Goal: Transaction & Acquisition: Book appointment/travel/reservation

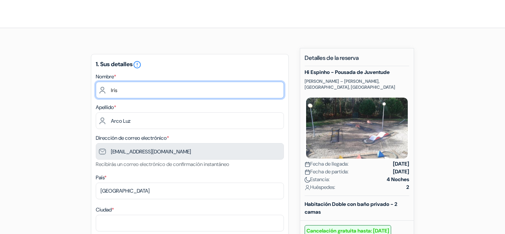
click at [127, 88] on input "Iris" at bounding box center [190, 90] width 188 height 17
type input "I"
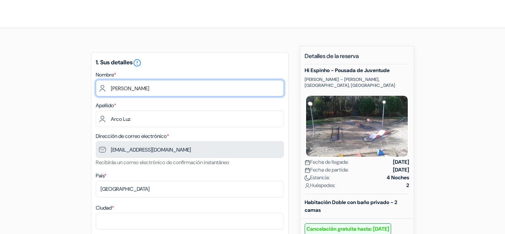
scroll to position [2, 0]
type input "[PERSON_NAME]"
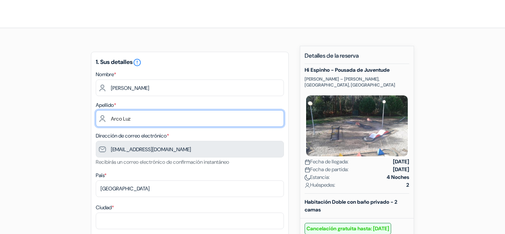
drag, startPoint x: 136, startPoint y: 118, endPoint x: 106, endPoint y: 117, distance: 29.2
click at [106, 117] on input "Arco Luz" at bounding box center [190, 118] width 188 height 17
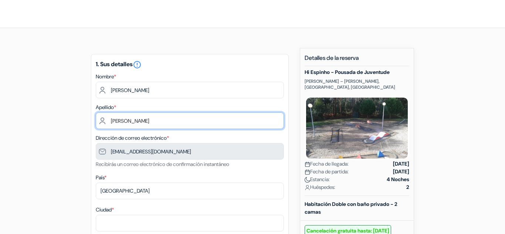
type input "[PERSON_NAME]"
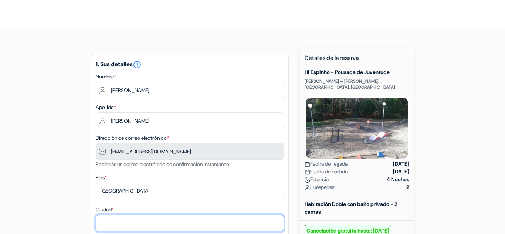
click at [149, 228] on input "Ciudad *" at bounding box center [190, 223] width 188 height 17
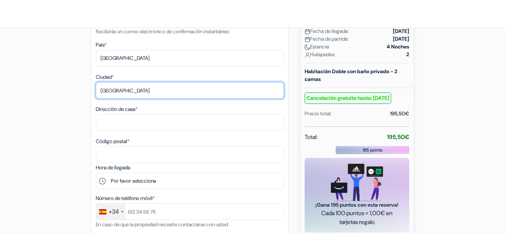
scroll to position [149, 0]
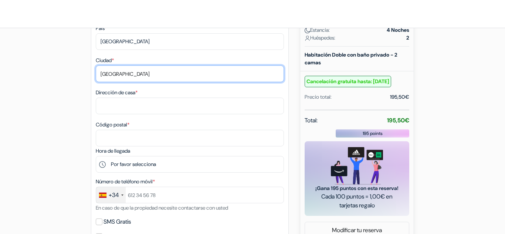
type input "[GEOGRAPHIC_DATA]"
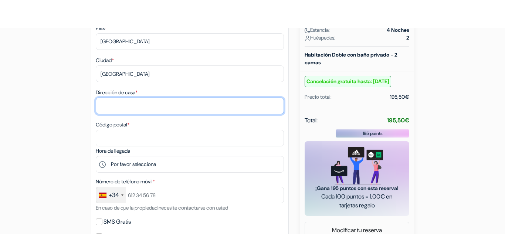
click at [144, 109] on input "Dirección de casa *" at bounding box center [190, 106] width 188 height 17
type input "Quero, 11"
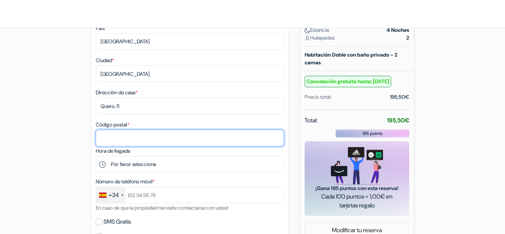
click at [145, 131] on input "Código postal *" at bounding box center [190, 138] width 188 height 17
type input "28024"
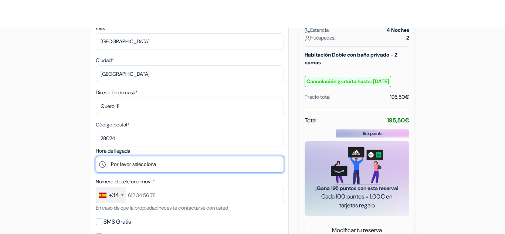
click at [103, 164] on select "Por favor selecciona 18:00 19:00 20:00 21:00 22:00 23:00 0:00" at bounding box center [190, 164] width 188 height 17
select select "18"
click at [96, 156] on select "Por favor selecciona 18:00 19:00 20:00 21:00 22:00 23:00 0:00" at bounding box center [190, 164] width 188 height 17
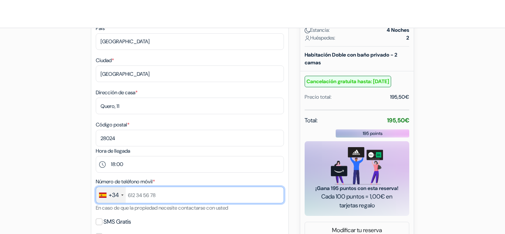
drag, startPoint x: 163, startPoint y: 194, endPoint x: 153, endPoint y: 195, distance: 10.5
click at [153, 195] on input "text" at bounding box center [190, 195] width 188 height 17
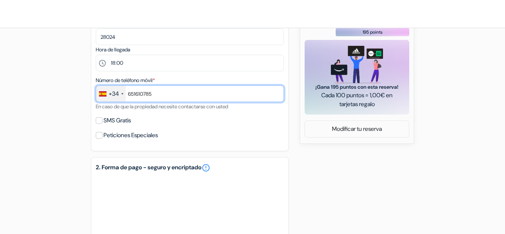
scroll to position [253, 0]
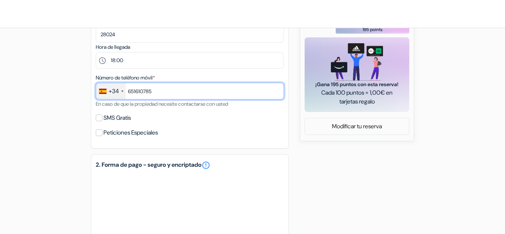
type input "651610785"
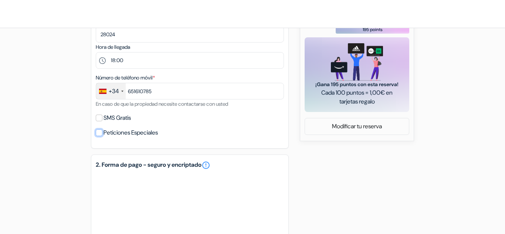
click at [101, 133] on input "Peticiones Especiales" at bounding box center [99, 132] width 7 height 7
checkbox input "true"
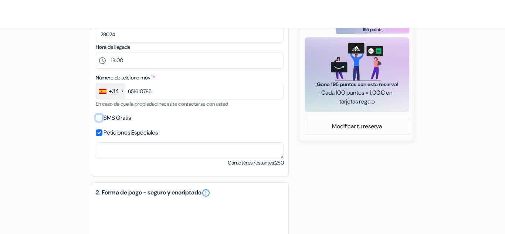
click at [101, 119] on input "SMS Gratis" at bounding box center [99, 118] width 7 height 7
checkbox input "true"
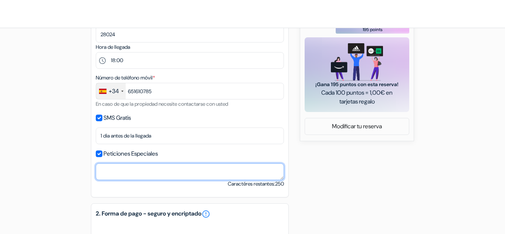
click at [138, 172] on textarea at bounding box center [190, 171] width 188 height 17
click at [154, 171] on textarea "Por favor, pan integral para el desayuno." at bounding box center [190, 171] width 188 height 17
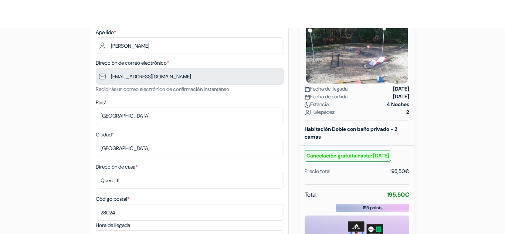
scroll to position [0, 0]
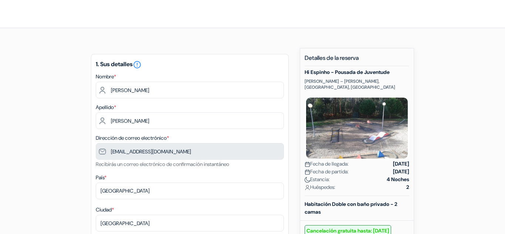
type textarea "Por favor, pan integral y leche vegetal para el desayuno."
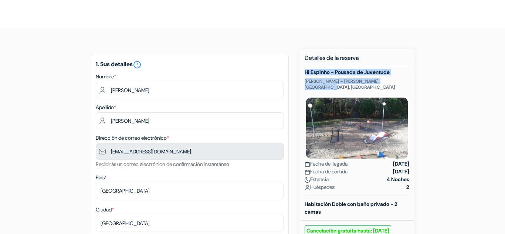
drag, startPoint x: 397, startPoint y: 79, endPoint x: 303, endPoint y: 73, distance: 94.4
click at [303, 73] on div "Nuevas reservas Detalles de la reserva Hi [PERSON_NAME] de [PERSON_NAME], [GEOG…" at bounding box center [357, 221] width 114 height 346
copy div "Hi Espinho - Pousada de [PERSON_NAME] – [PERSON_NAME], [GEOGRAPHIC_DATA], [GEOG…"
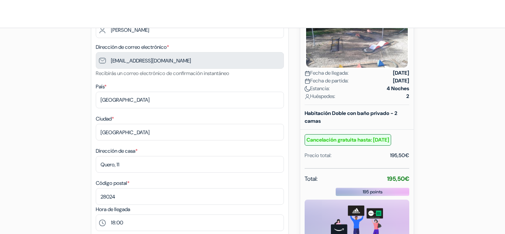
scroll to position [86, 0]
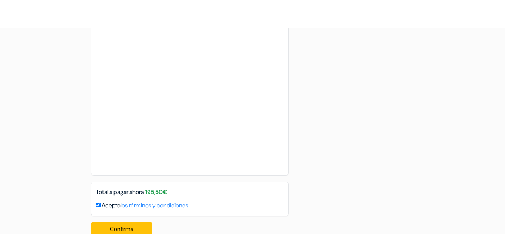
scroll to position [517, 0]
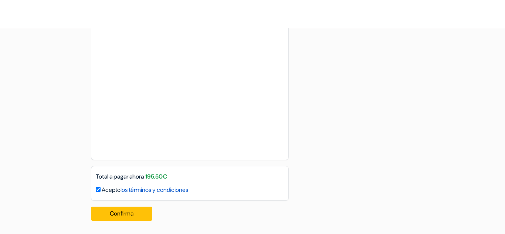
click at [138, 191] on link "los términos y condiciones" at bounding box center [154, 190] width 68 height 8
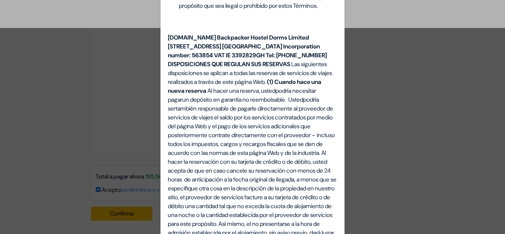
scroll to position [370, 0]
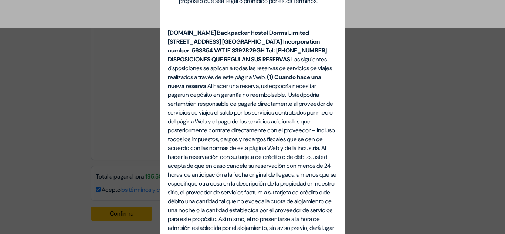
click at [371, 160] on div "Términos, Condiciones de Uso y Notificaciones ESTE ACUERDO es entre usted, el u…" at bounding box center [252, 117] width 505 height 234
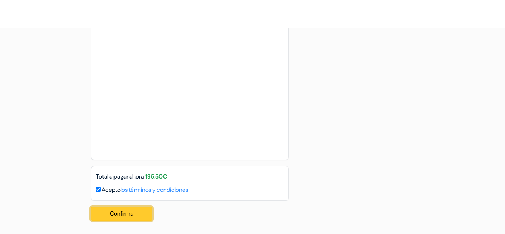
click at [121, 212] on button "Confirma Loading..." at bounding box center [121, 214] width 61 height 14
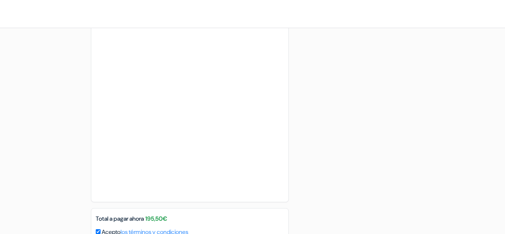
scroll to position [517, 0]
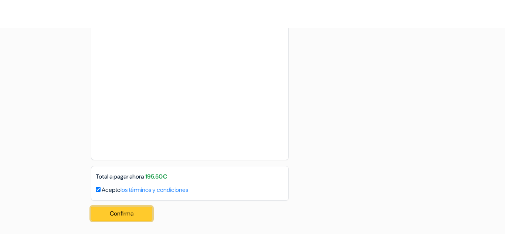
click at [113, 210] on button "Confirma Loading..." at bounding box center [121, 214] width 61 height 14
click at [102, 216] on button "Confirma Loading..." at bounding box center [121, 214] width 61 height 14
click at [102, 216] on div "Confirma Loading... Procesando su pedido..." at bounding box center [124, 214] width 66 height 26
click at [136, 215] on button "Confirma Loading..." at bounding box center [121, 214] width 61 height 14
click at [134, 218] on button "Confirma Loading..." at bounding box center [121, 214] width 61 height 14
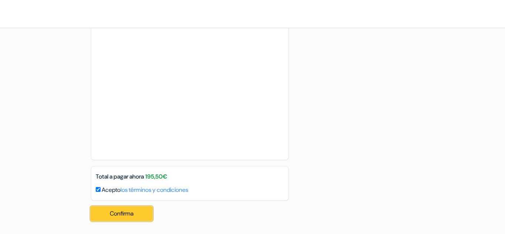
click at [113, 213] on button "Confirma Loading..." at bounding box center [121, 214] width 61 height 14
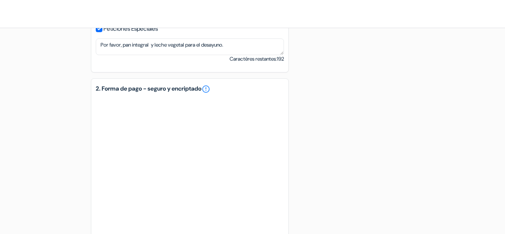
scroll to position [381, 0]
